Goal: Navigation & Orientation: Find specific page/section

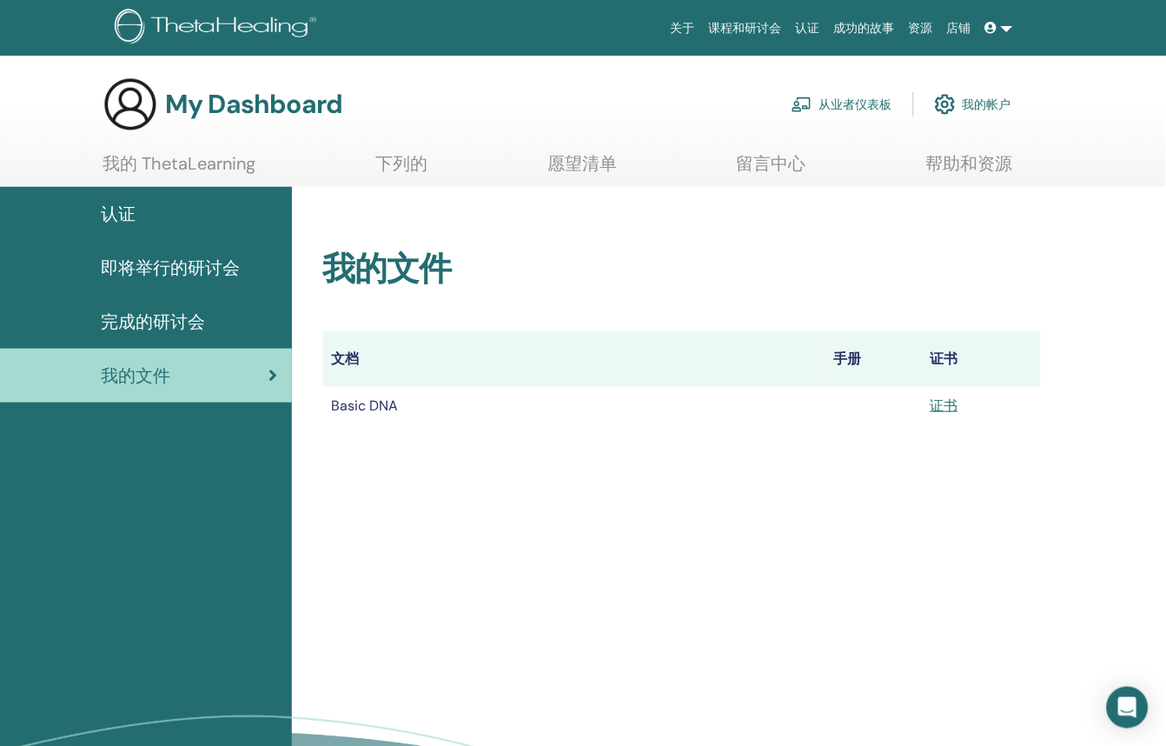
click at [159, 263] on span "即将举行的研讨会" at bounding box center [170, 268] width 139 height 26
click at [173, 262] on span "即将举行的研讨会" at bounding box center [170, 268] width 139 height 26
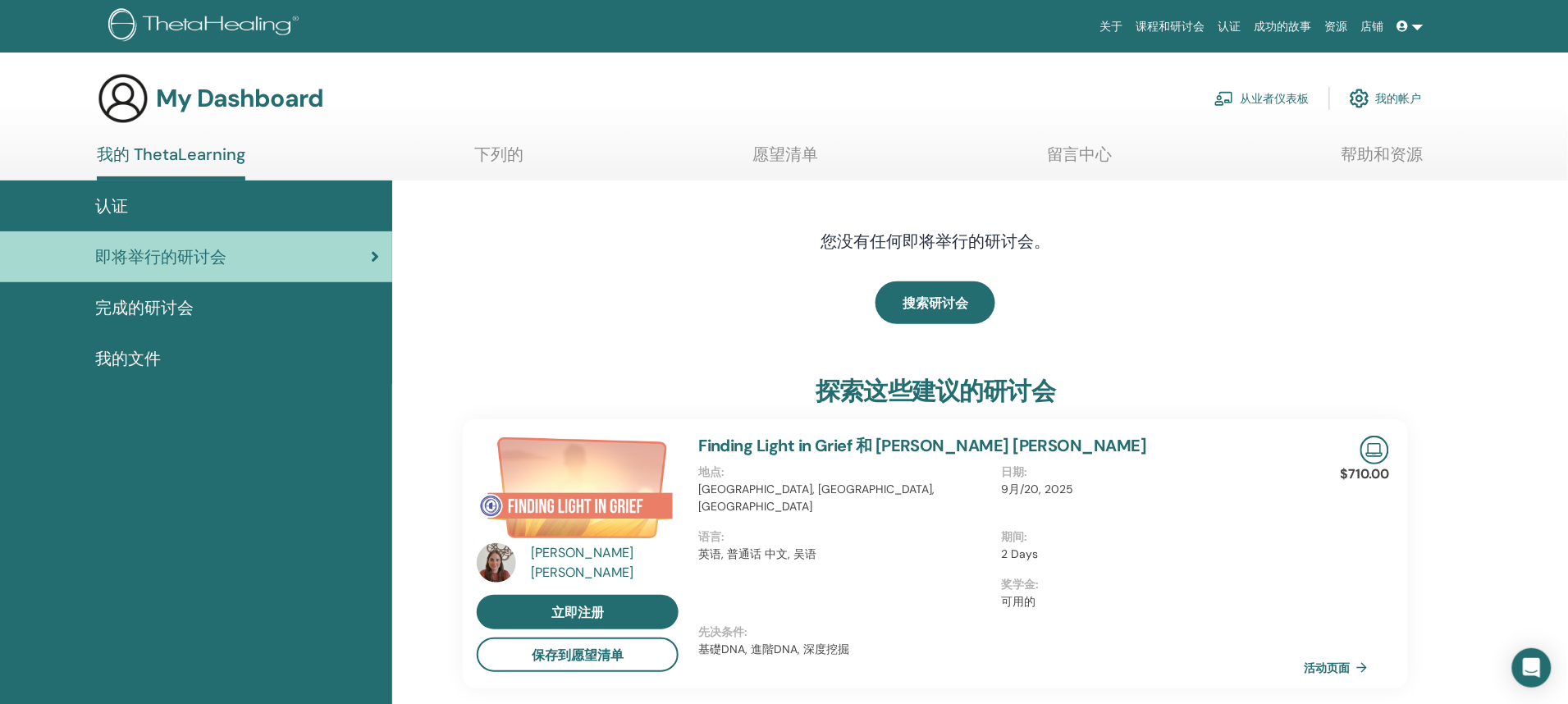
click at [884, 88] on div "My Dashboard 从业者仪表板 我的帐户" at bounding box center [760, 98] width 1325 height 53
click at [1100, 18] on ul "关于 课程和研讨会 认证 成功的故事 资源 店铺 HC Hsiao [PERSON_NAME] 我的 ThetaLearning 我的 ThetaHealer…" at bounding box center [1261, 26] width 435 height 30
click at [1100, 28] on link "课程和研讨会" at bounding box center [1171, 26] width 82 height 30
